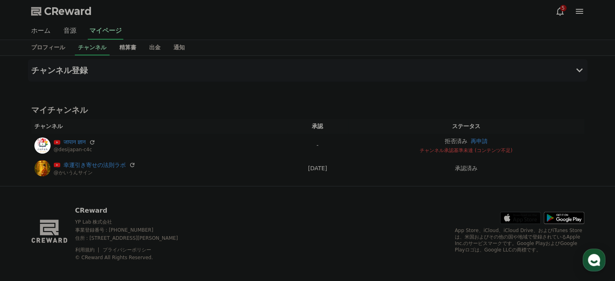
click at [113, 40] on link "精算書" at bounding box center [128, 47] width 30 height 15
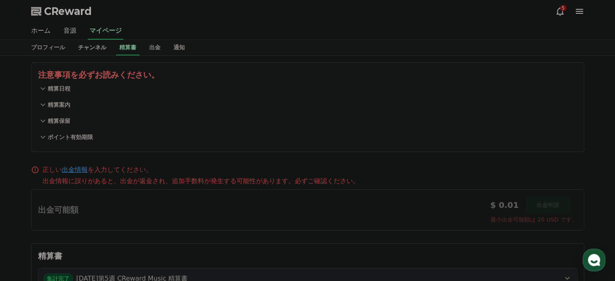
click at [76, 40] on link "チャンネル" at bounding box center [92, 47] width 41 height 15
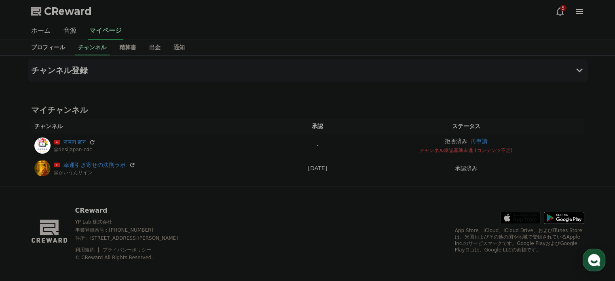
click at [50, 41] on link "プロフィール" at bounding box center [48, 47] width 47 height 15
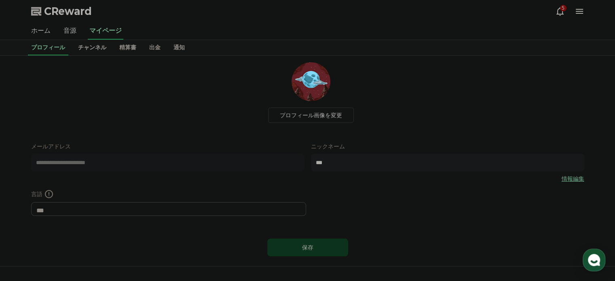
click at [72, 41] on link "チャンネル" at bounding box center [92, 47] width 41 height 15
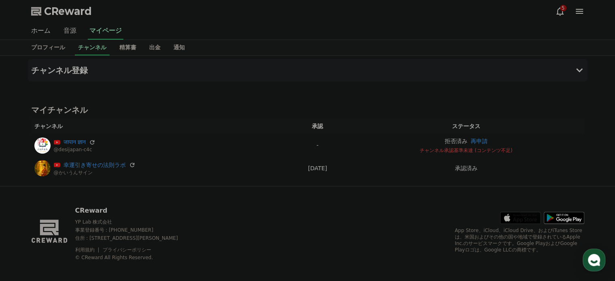
click at [67, 27] on link "音源" at bounding box center [70, 31] width 26 height 17
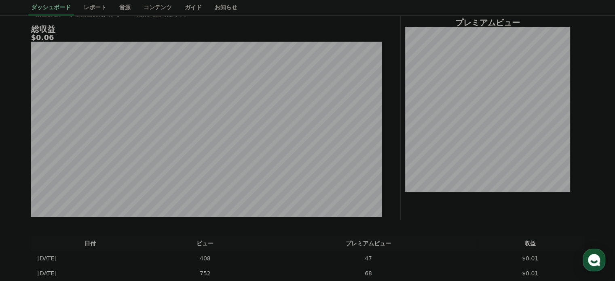
scroll to position [121, 0]
